Goal: Task Accomplishment & Management: Use online tool/utility

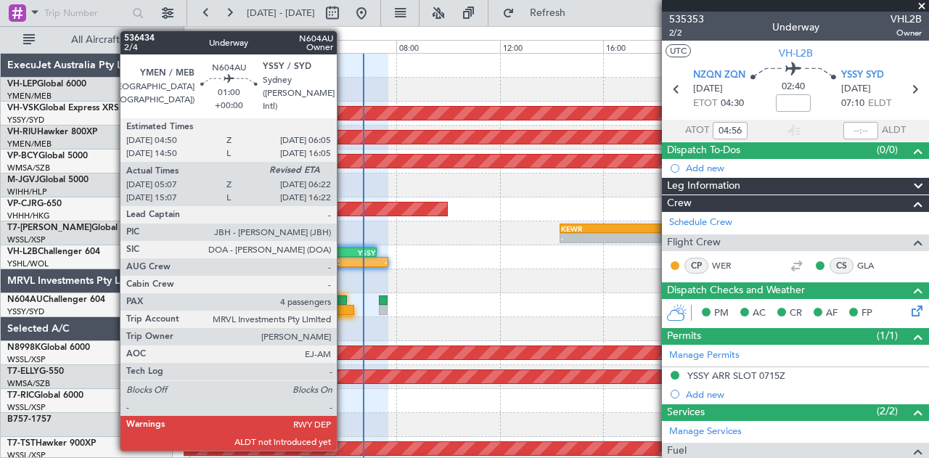
click at [344, 306] on div at bounding box center [338, 310] width 33 height 10
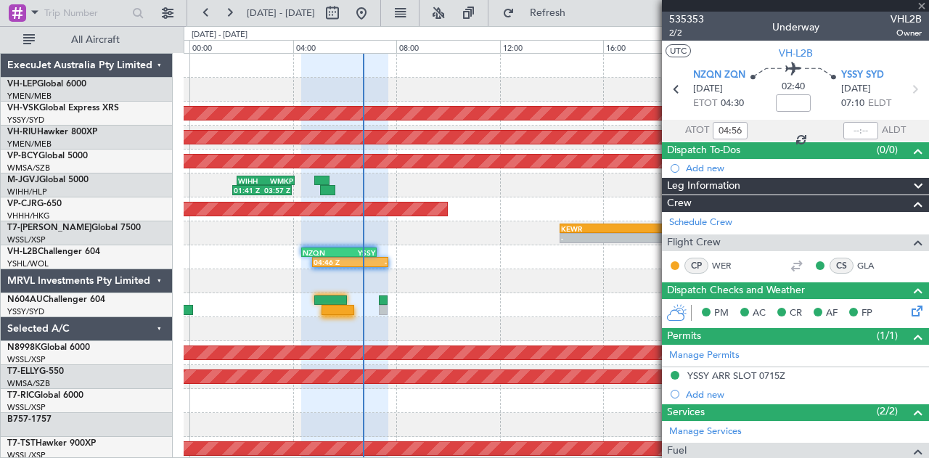
type input "05:17"
type input "4"
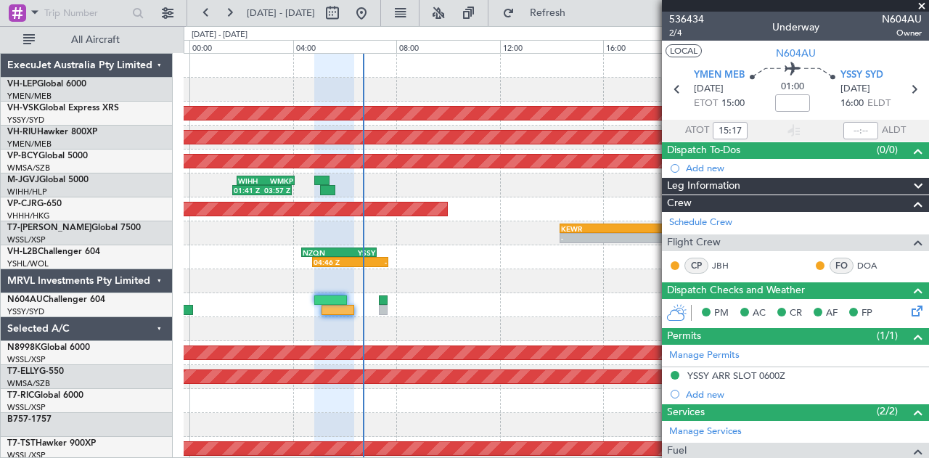
type input "05:17"
click at [863, 129] on input "text" at bounding box center [861, 130] width 35 height 17
type input "06:41"
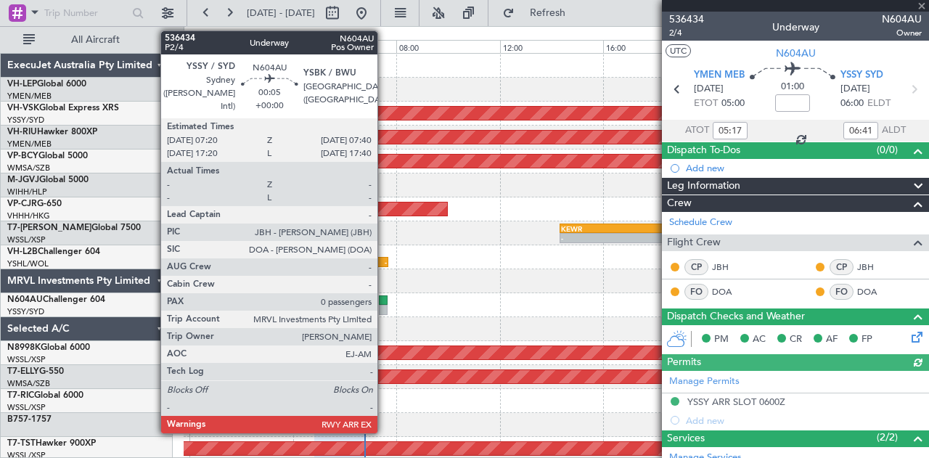
click at [385, 305] on div at bounding box center [383, 310] width 9 height 10
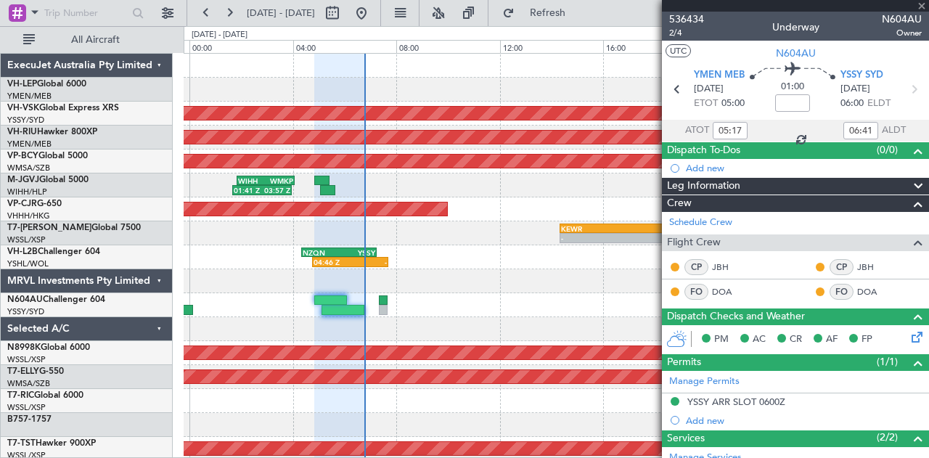
type input "0"
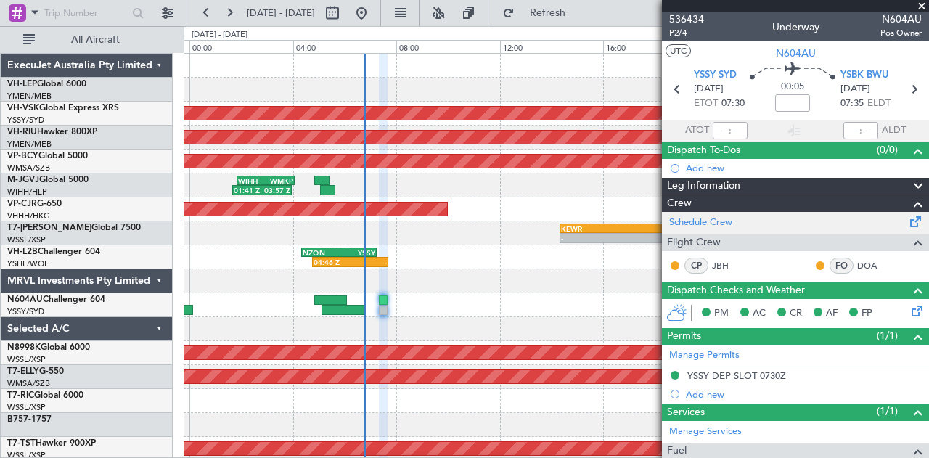
click at [723, 219] on link "Schedule Crew" at bounding box center [700, 223] width 63 height 15
click at [340, 317] on div at bounding box center [557, 329] width 746 height 24
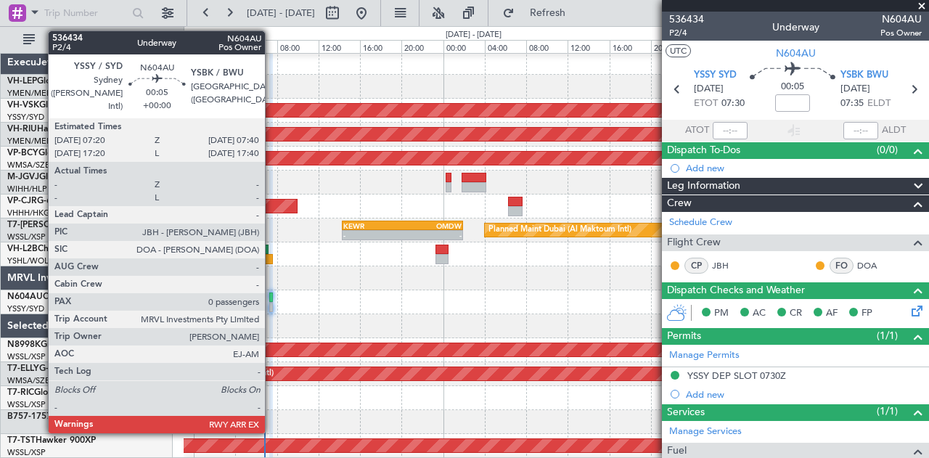
click at [272, 297] on div at bounding box center [271, 298] width 4 height 10
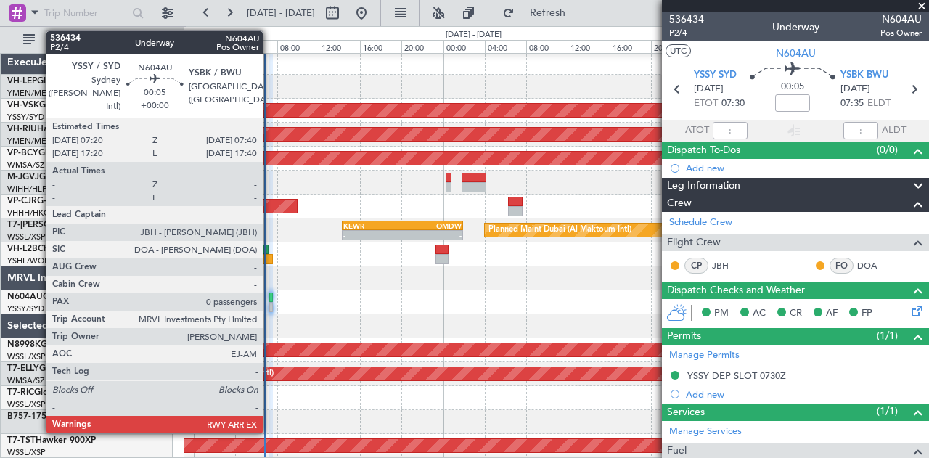
click at [270, 296] on div at bounding box center [271, 298] width 4 height 10
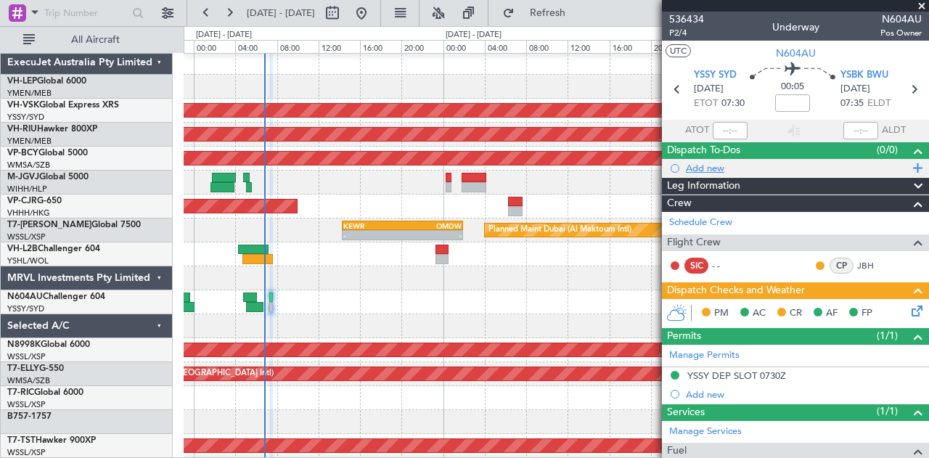
click at [709, 168] on div "Add new" at bounding box center [797, 168] width 223 height 12
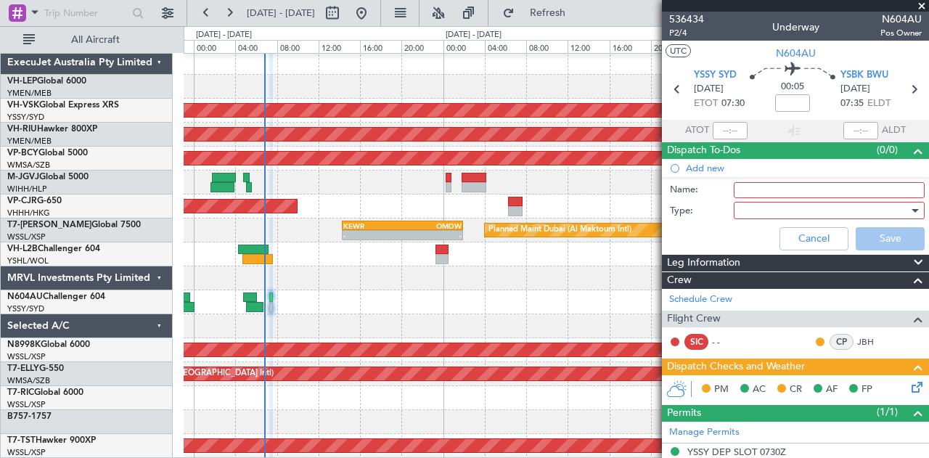
click at [743, 192] on input "Name:" at bounding box center [829, 190] width 191 height 16
type input "SECTOR POSTPONED DUE WET RUNWAY"
click at [777, 205] on div at bounding box center [824, 211] width 169 height 22
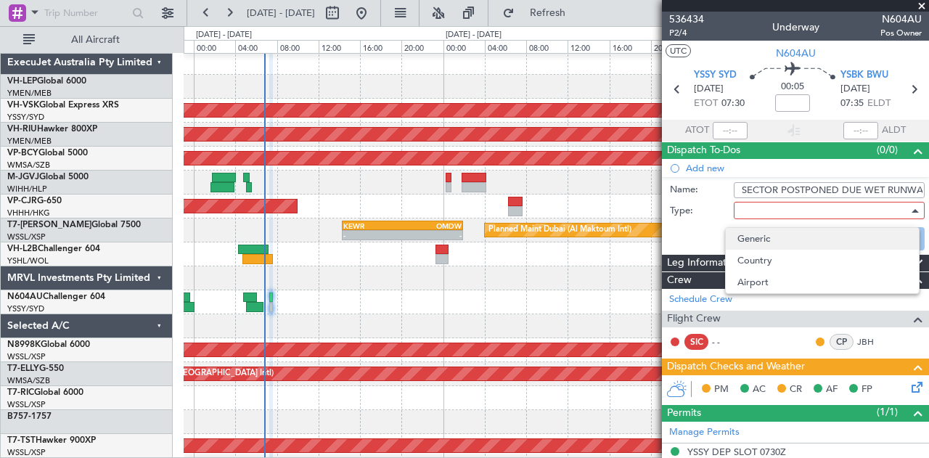
click at [767, 235] on span "Generic" at bounding box center [823, 239] width 170 height 22
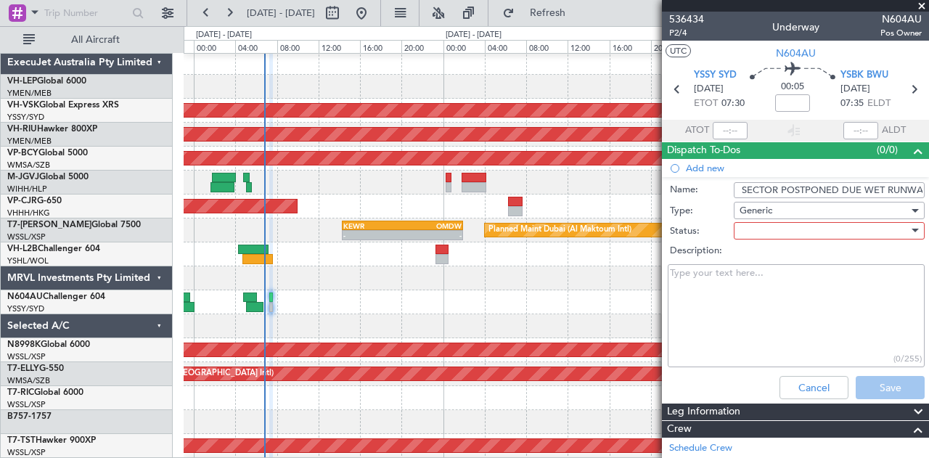
click at [768, 233] on div at bounding box center [824, 231] width 169 height 22
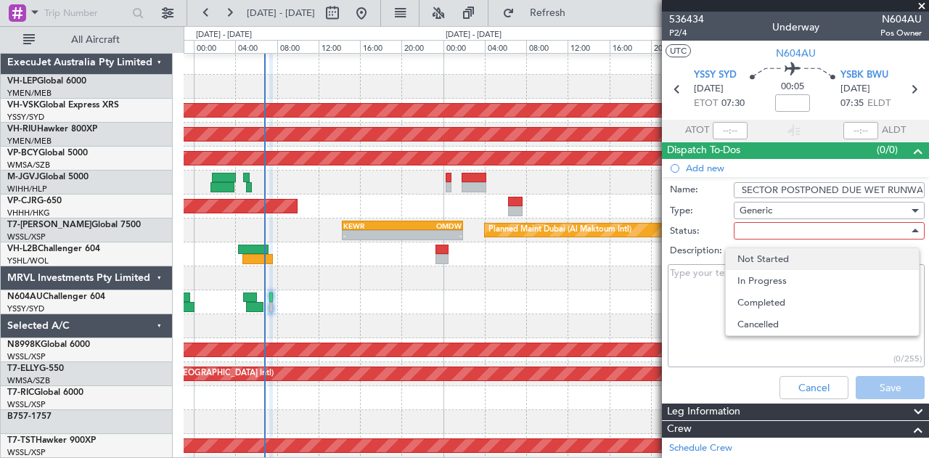
click at [767, 264] on span "Not Started" at bounding box center [823, 259] width 170 height 22
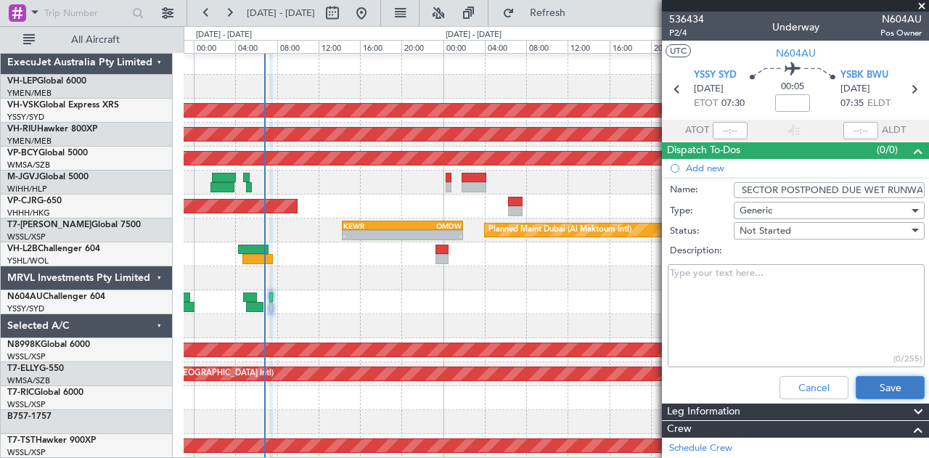
click at [874, 386] on button "Save" at bounding box center [890, 387] width 69 height 23
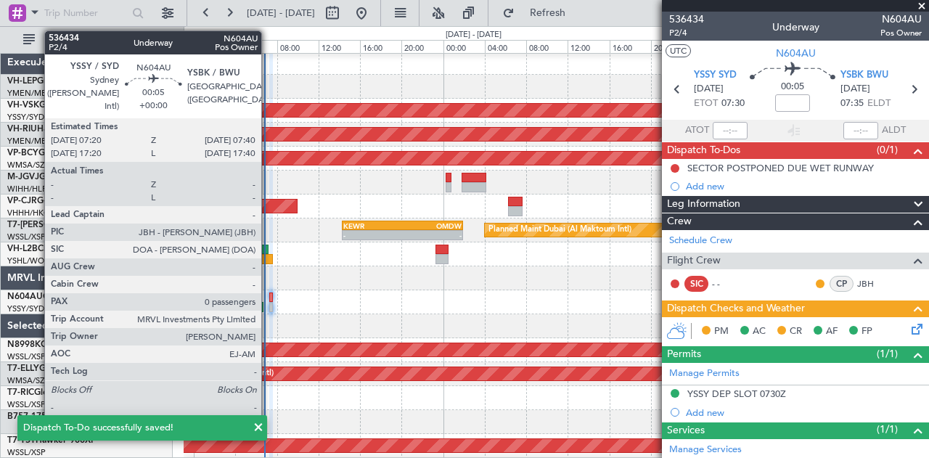
click at [269, 301] on div at bounding box center [271, 298] width 4 height 10
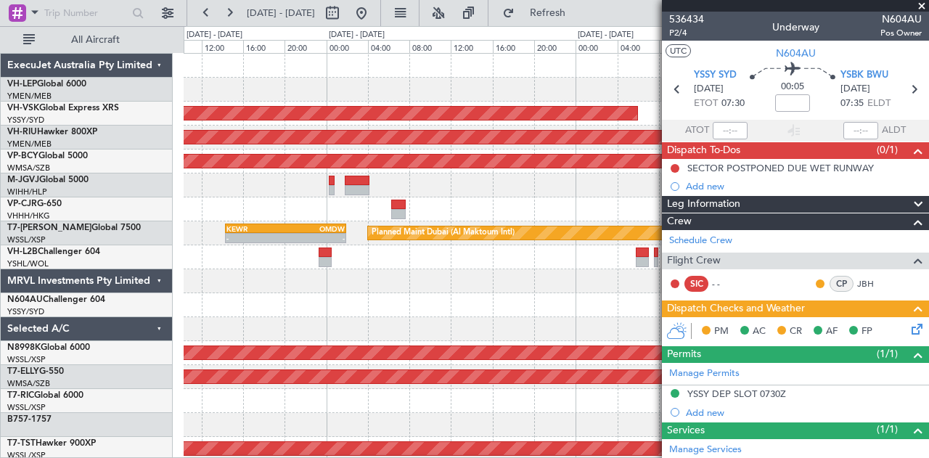
click at [434, 303] on div at bounding box center [557, 305] width 746 height 24
click at [375, 286] on div at bounding box center [557, 281] width 746 height 24
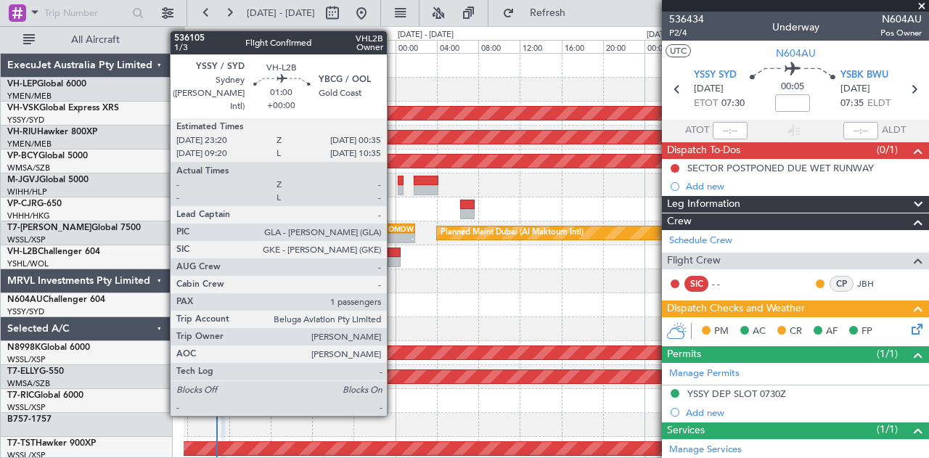
click at [394, 259] on div at bounding box center [394, 262] width 13 height 10
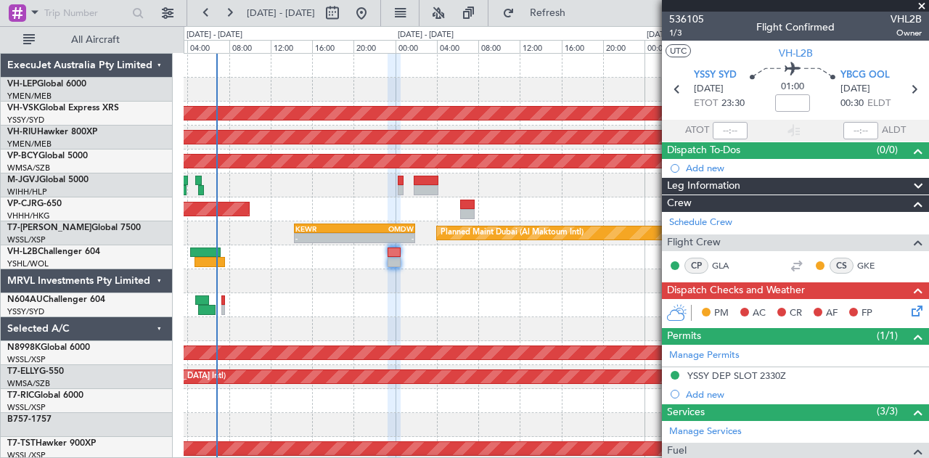
click at [412, 325] on div "Unplanned Maint Sydney ([PERSON_NAME] Intl) - - YSSY 20:50 Z PHNL 06:05 Z Plann…" at bounding box center [557, 449] width 746 height 791
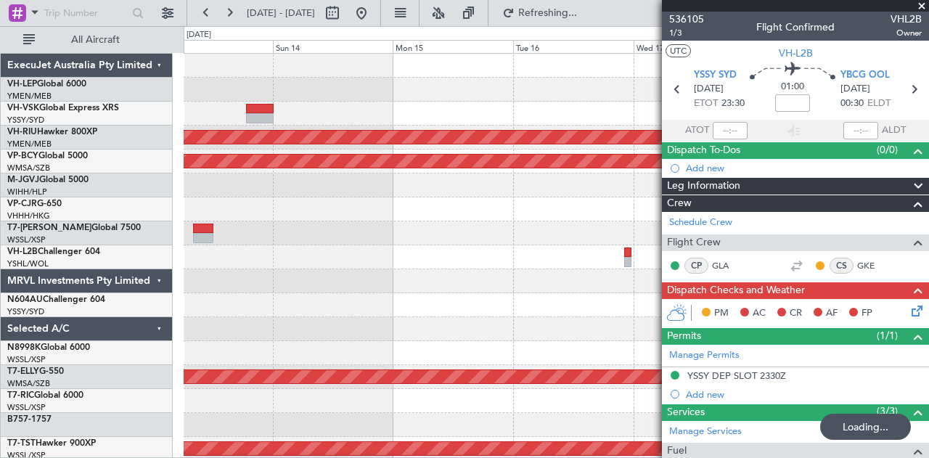
click at [135, 291] on div "Unplanned Maint Sydney ([PERSON_NAME] Intl) Planned Maint [GEOGRAPHIC_DATA] ([G…" at bounding box center [464, 242] width 929 height 432
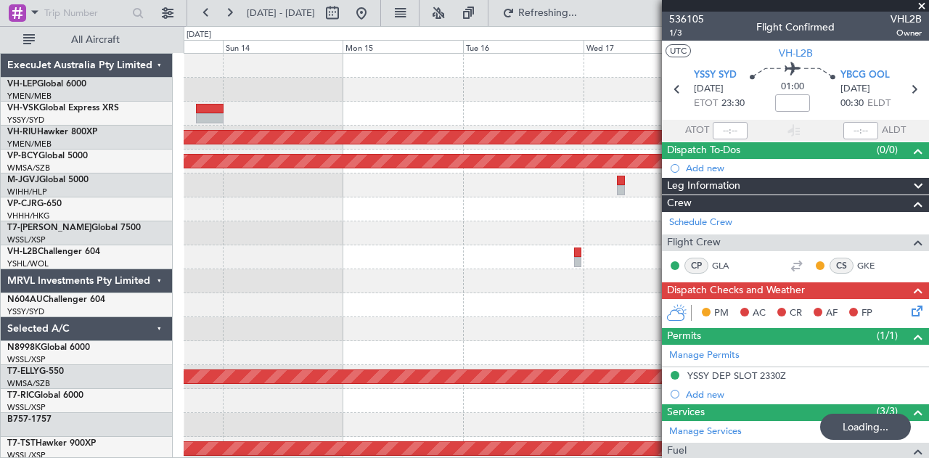
click at [52, 274] on div "Unplanned Maint Sydney ([PERSON_NAME] Intl) Planned Maint [GEOGRAPHIC_DATA] ([G…" at bounding box center [464, 242] width 929 height 432
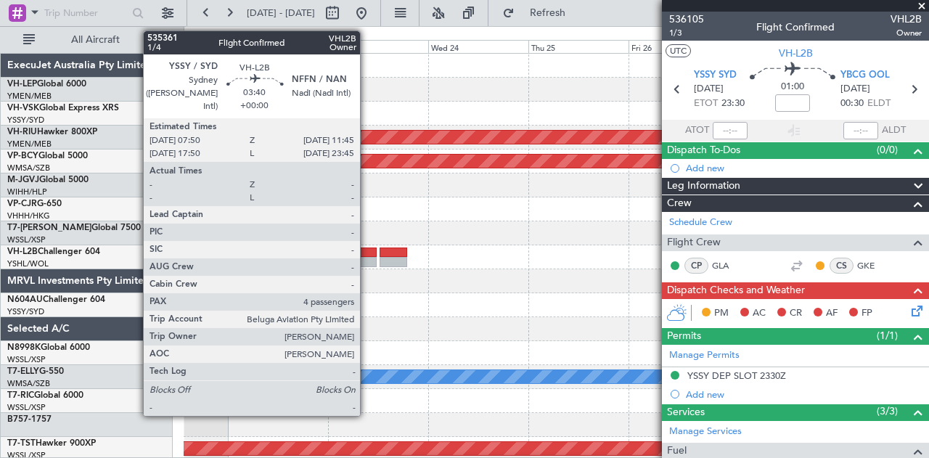
click at [367, 252] on div at bounding box center [368, 253] width 17 height 10
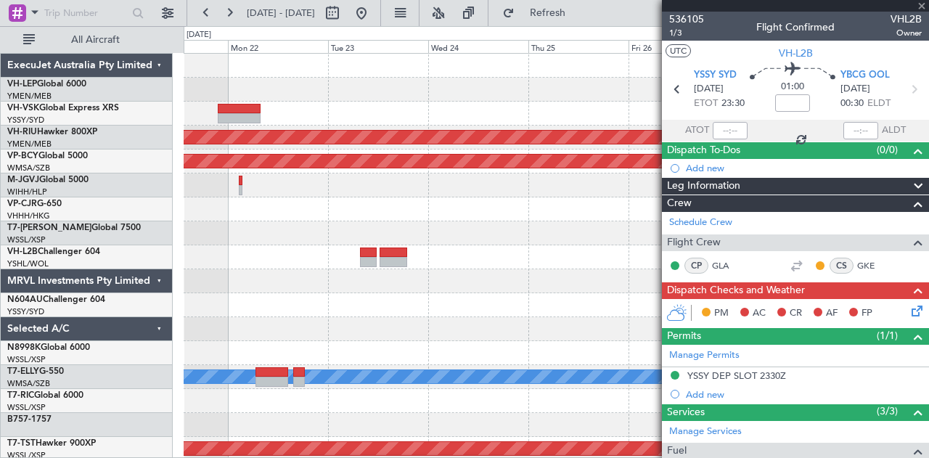
type input "4"
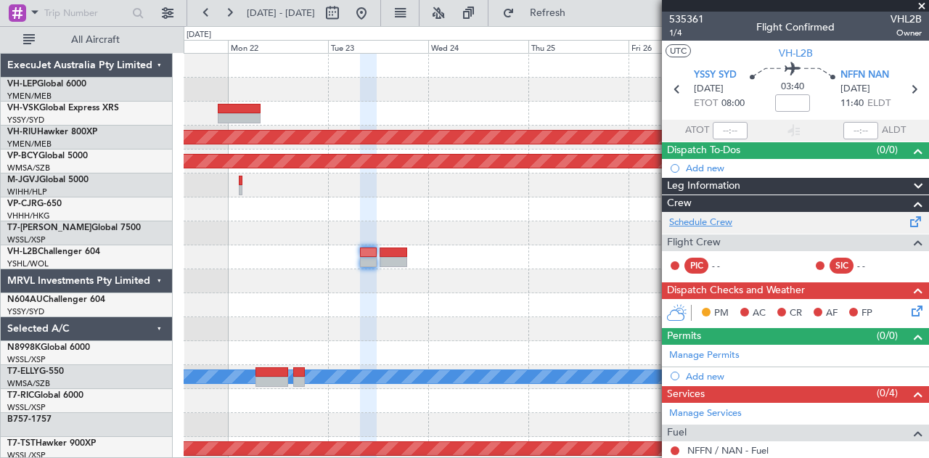
click at [701, 225] on link "Schedule Crew" at bounding box center [700, 223] width 63 height 15
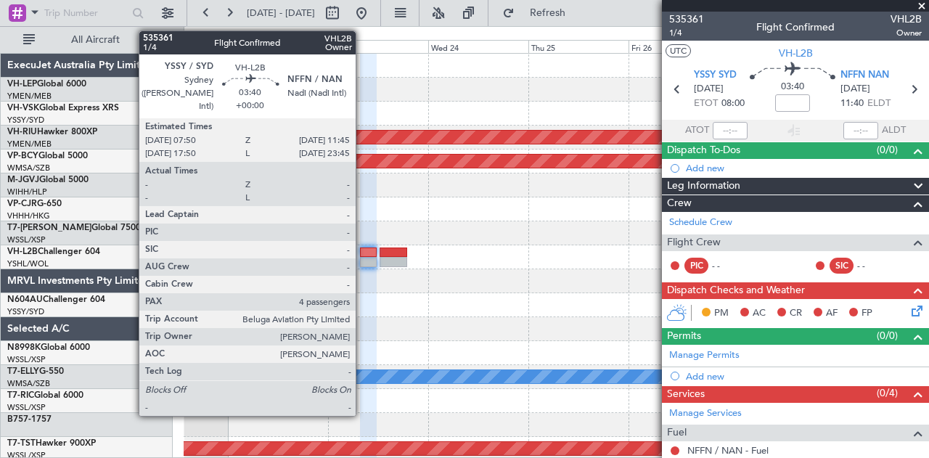
click at [363, 263] on div at bounding box center [368, 262] width 17 height 10
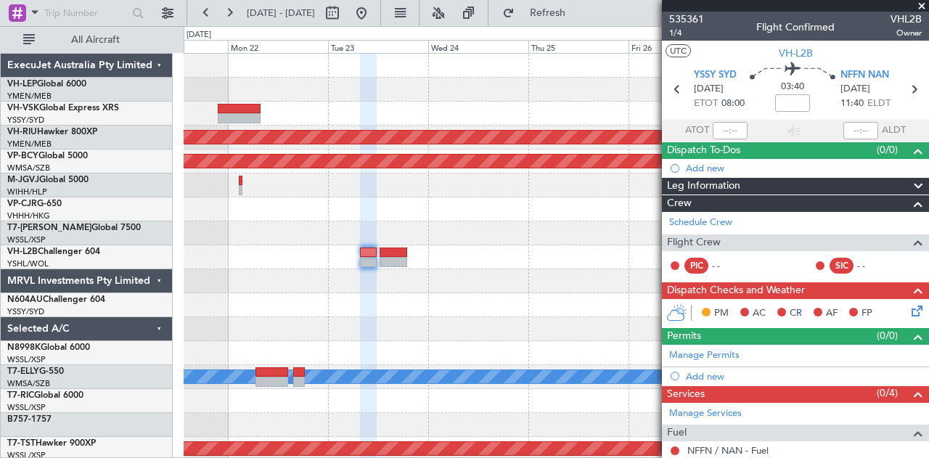
click at [368, 259] on div at bounding box center [368, 262] width 17 height 10
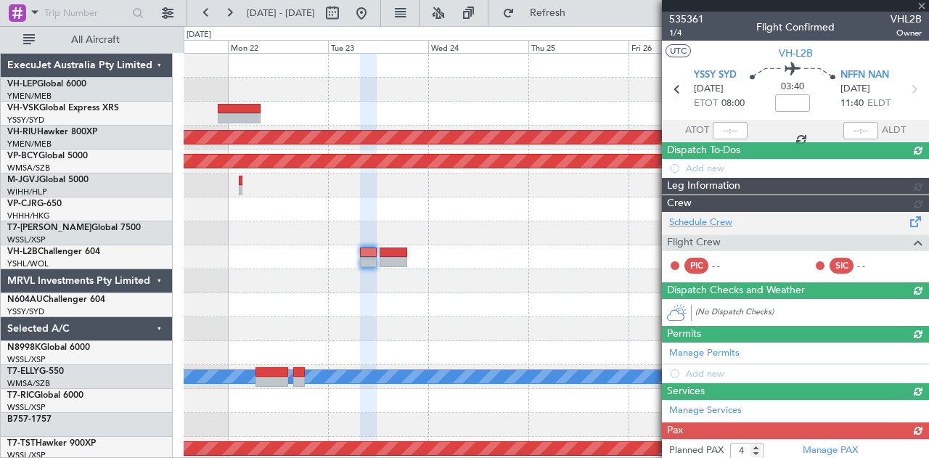
click at [693, 219] on div "Schedule Crew Flight Crew PIC - - SIC - -" at bounding box center [795, 247] width 267 height 70
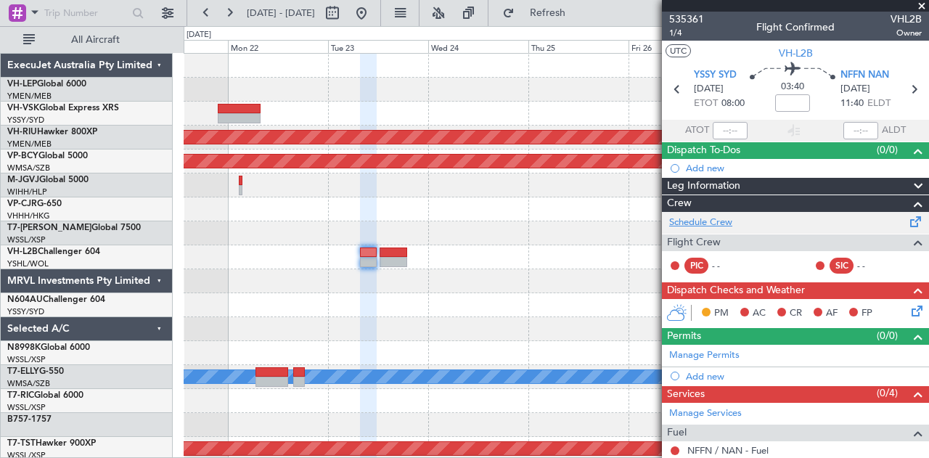
click at [695, 221] on link "Schedule Crew" at bounding box center [700, 223] width 63 height 15
